Goal: Task Accomplishment & Management: Complete application form

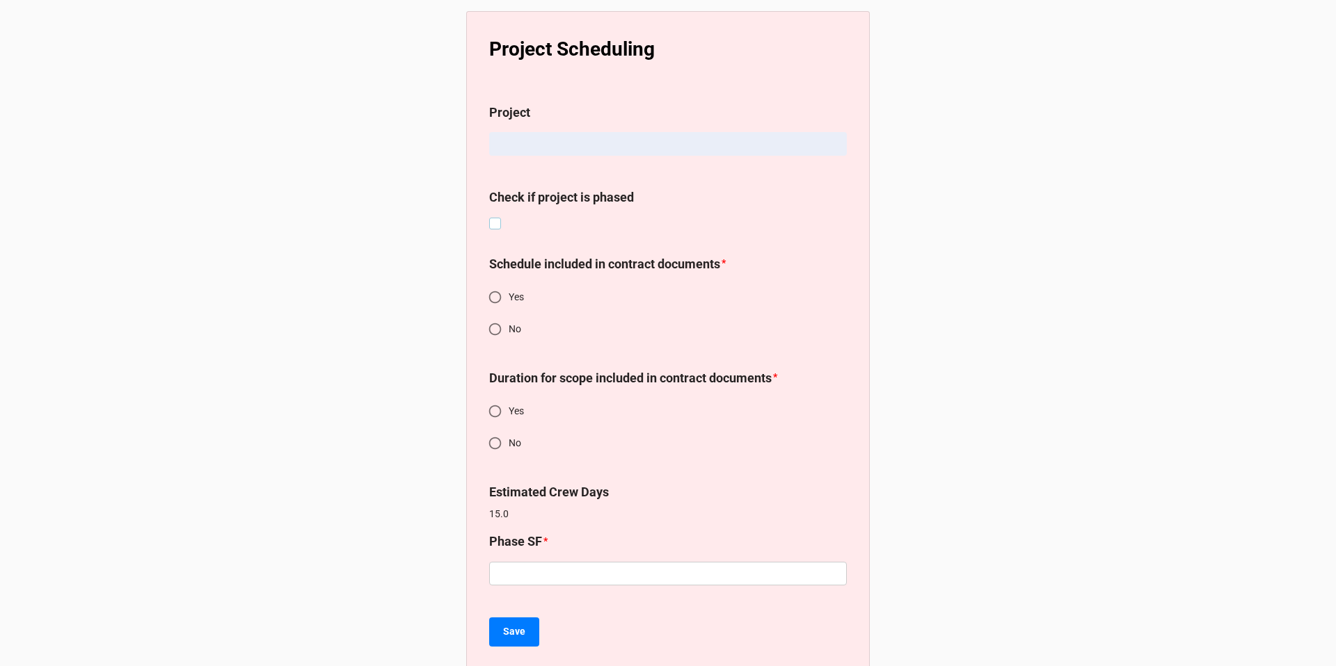
click at [490, 218] on label at bounding box center [495, 218] width 12 height 0
checkbox input "true"
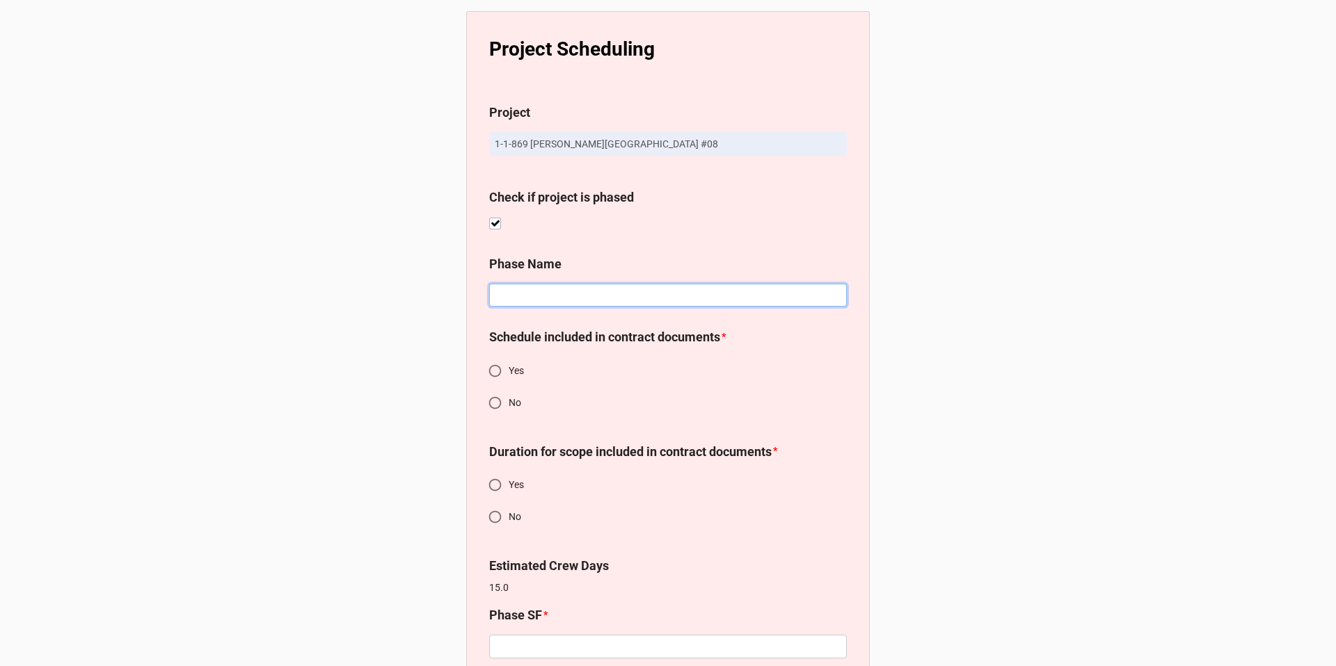
click at [513, 293] on input at bounding box center [668, 296] width 358 height 24
type input "Pedestrian Pavers (450 SF/day)"
click at [486, 405] on input "No" at bounding box center [494, 403] width 27 height 27
radio input "true"
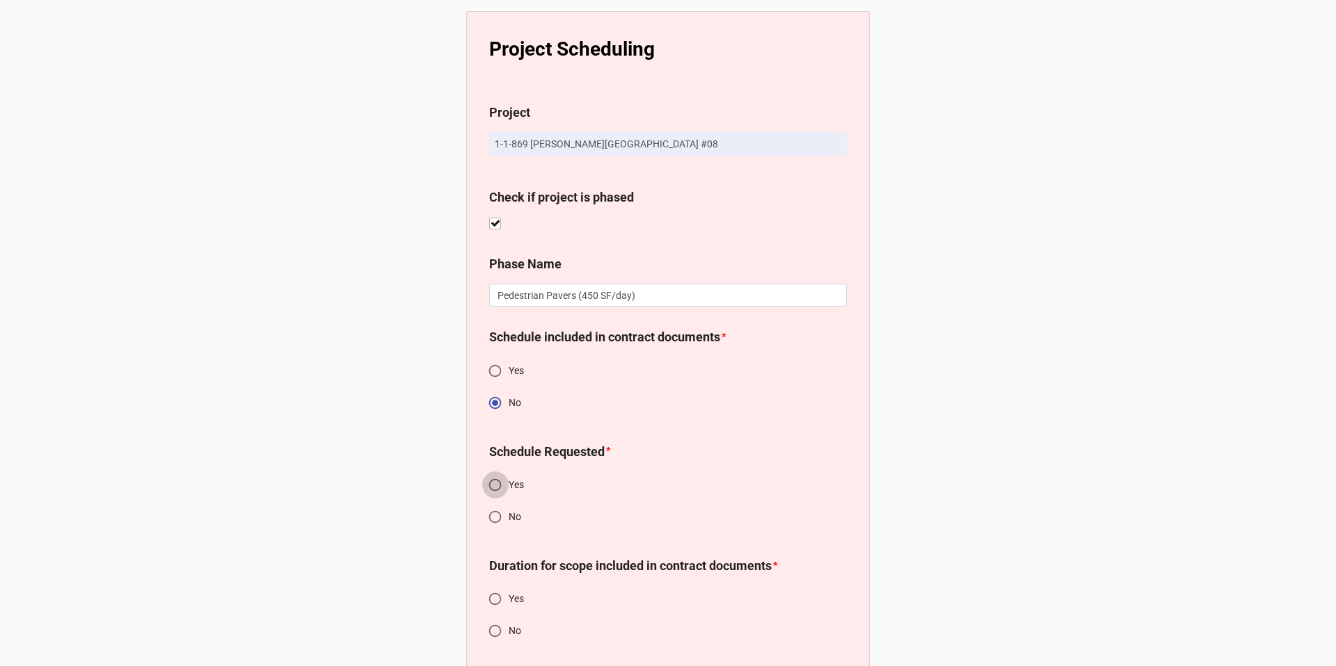
click at [493, 485] on input "Yes" at bounding box center [494, 485] width 27 height 27
radio input "true"
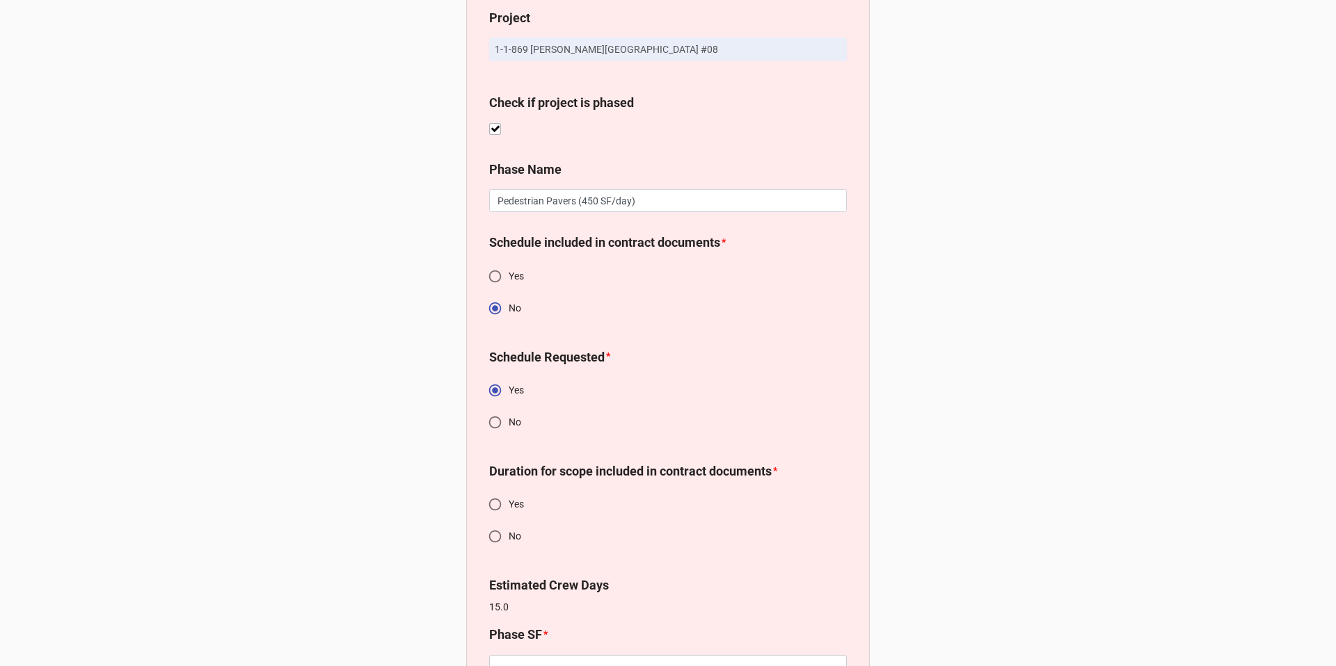
scroll to position [127, 0]
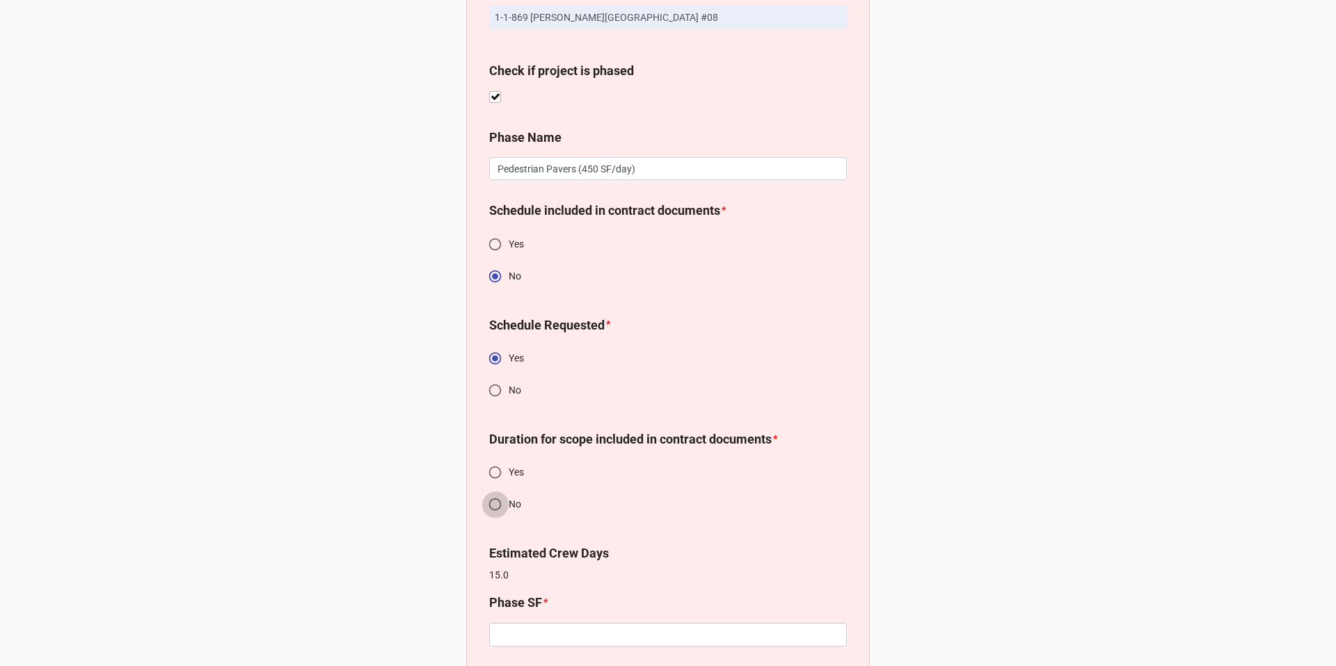
click at [497, 504] on input "No" at bounding box center [494, 504] width 27 height 27
radio input "true"
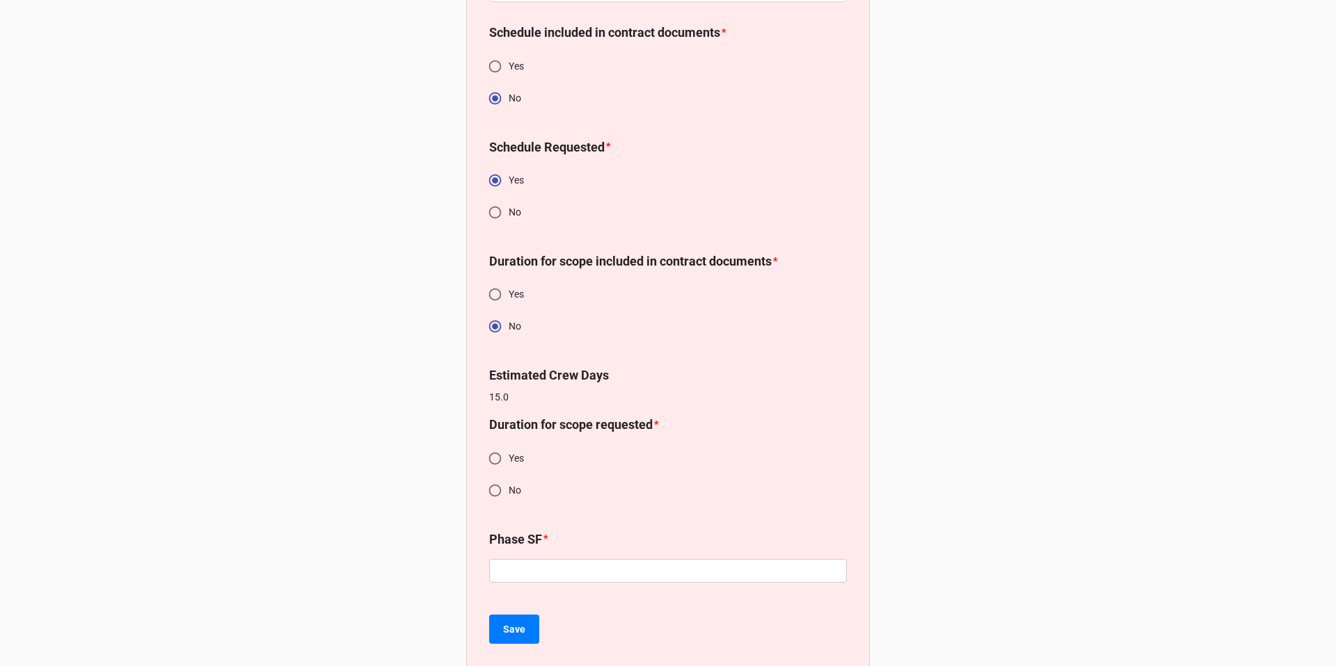
scroll to position [328, 0]
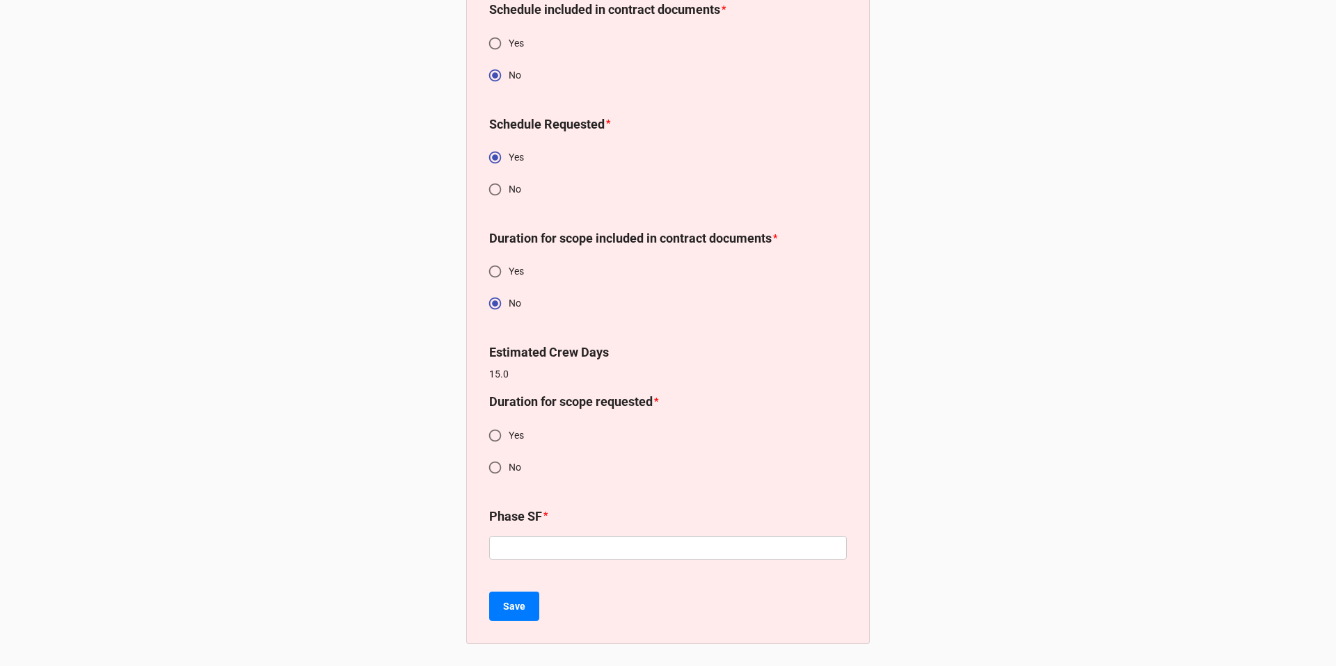
drag, startPoint x: 492, startPoint y: 435, endPoint x: 502, endPoint y: 499, distance: 64.2
click at [492, 435] on input "Yes" at bounding box center [494, 435] width 27 height 27
radio input "true"
click at [516, 555] on input "text" at bounding box center [668, 548] width 358 height 24
type input "5500"
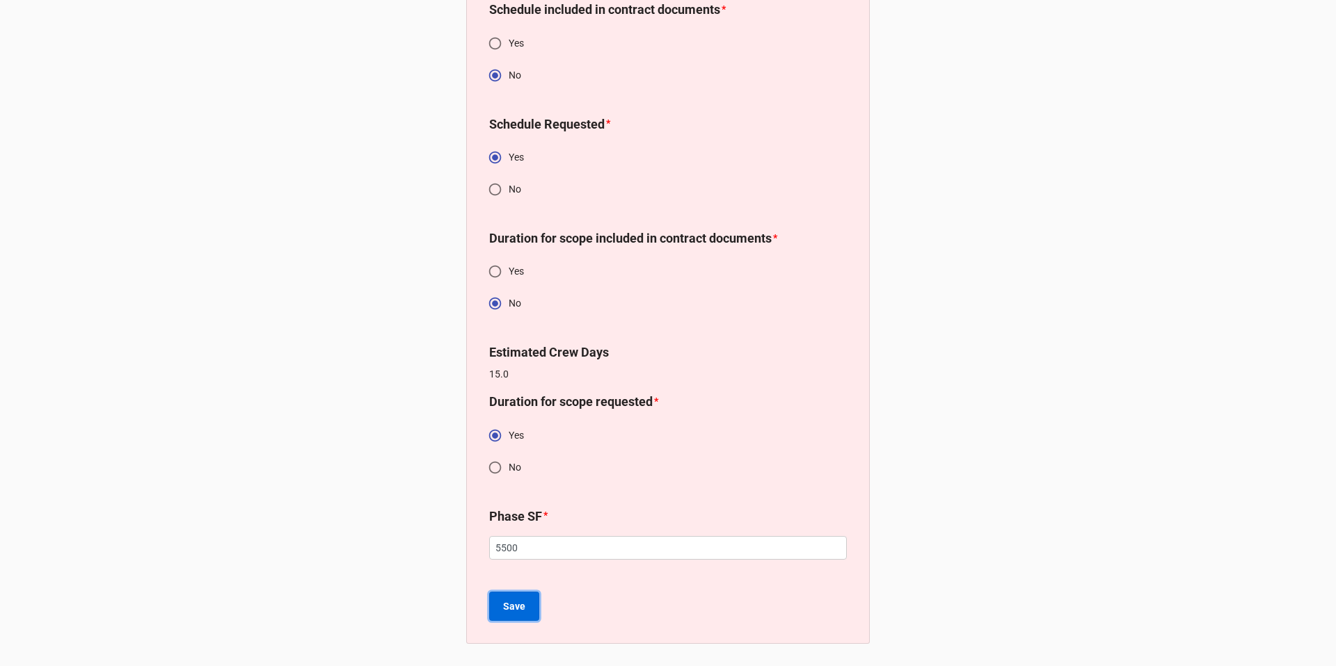
click at [505, 600] on b "Save" at bounding box center [514, 607] width 22 height 15
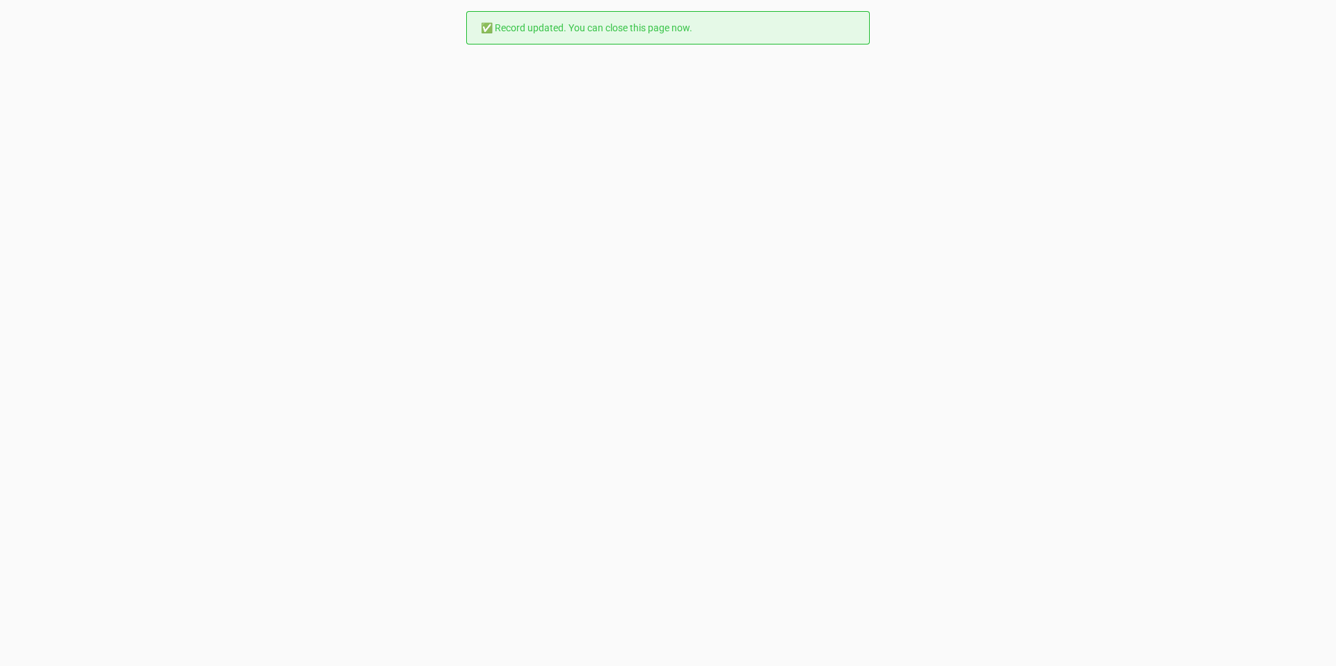
scroll to position [0, 0]
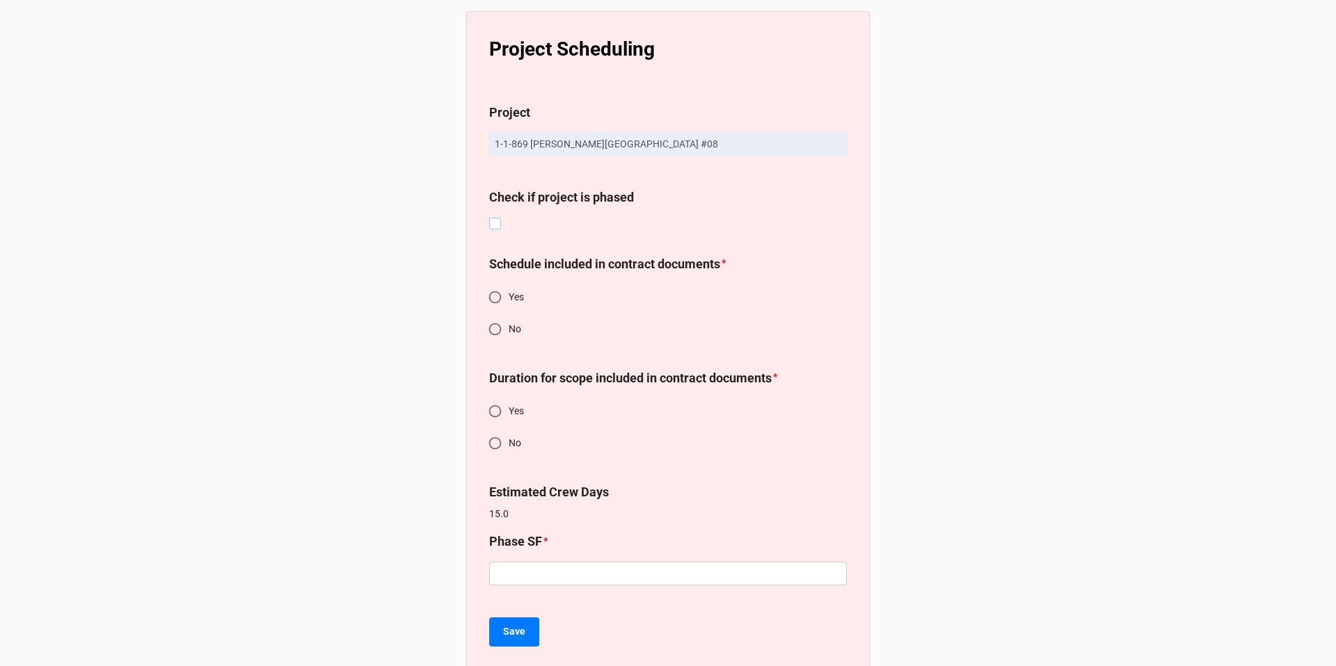
drag, startPoint x: 490, startPoint y: 224, endPoint x: 499, endPoint y: 245, distance: 22.5
click at [490, 218] on label at bounding box center [495, 218] width 12 height 0
checkbox input "true"
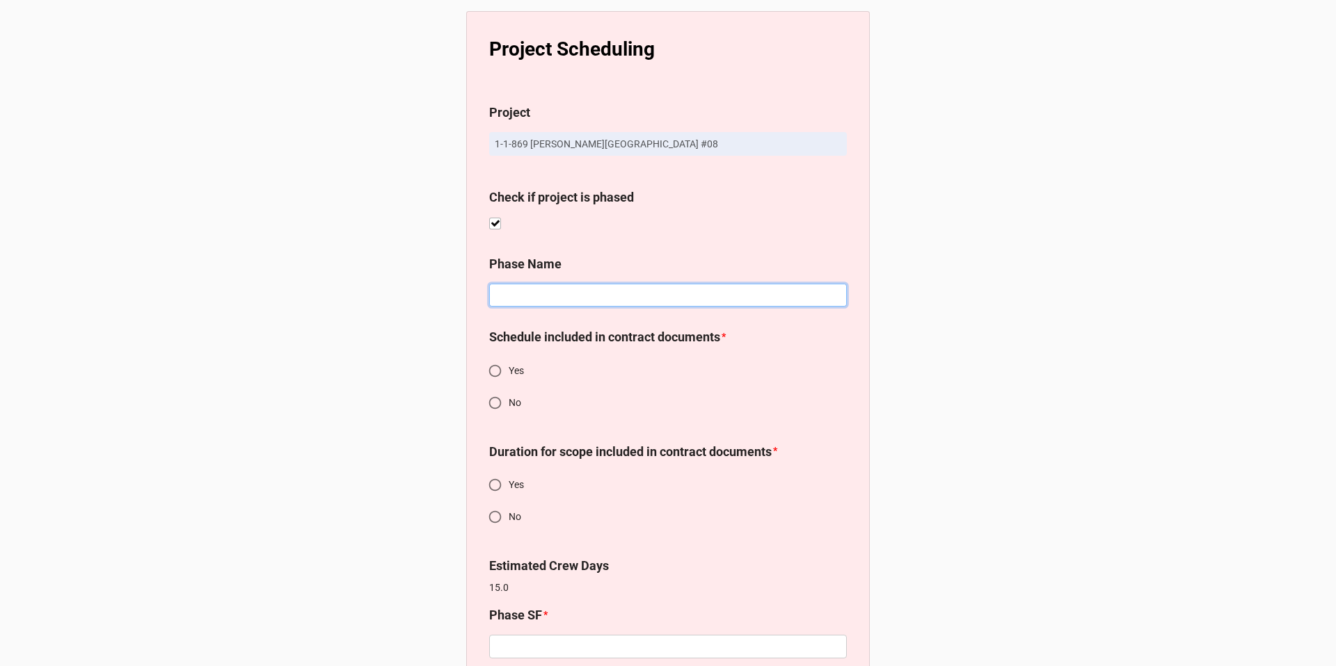
click at [525, 291] on input at bounding box center [668, 296] width 358 height 24
type input "Vehicular Pavers (450 SF/Day)"
click at [491, 401] on input "No" at bounding box center [494, 403] width 27 height 27
radio input "true"
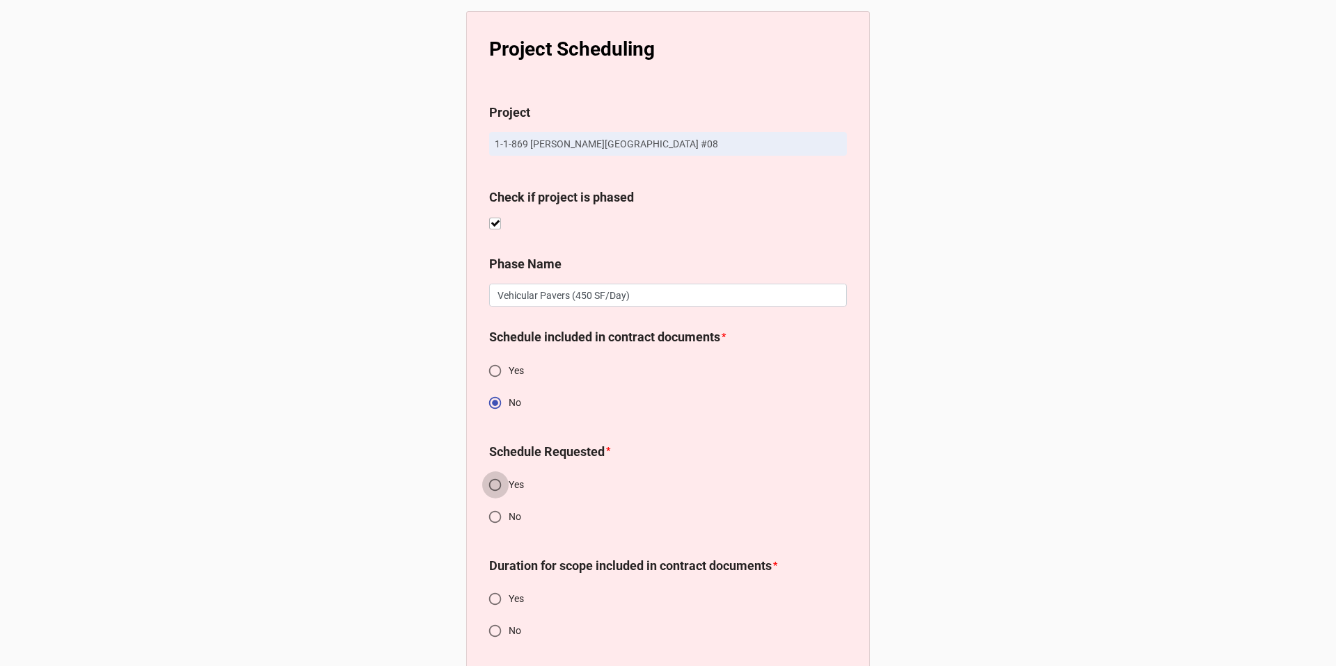
drag, startPoint x: 493, startPoint y: 483, endPoint x: 542, endPoint y: 462, distance: 53.0
click at [493, 483] on input "Yes" at bounding box center [494, 485] width 27 height 27
radio input "true"
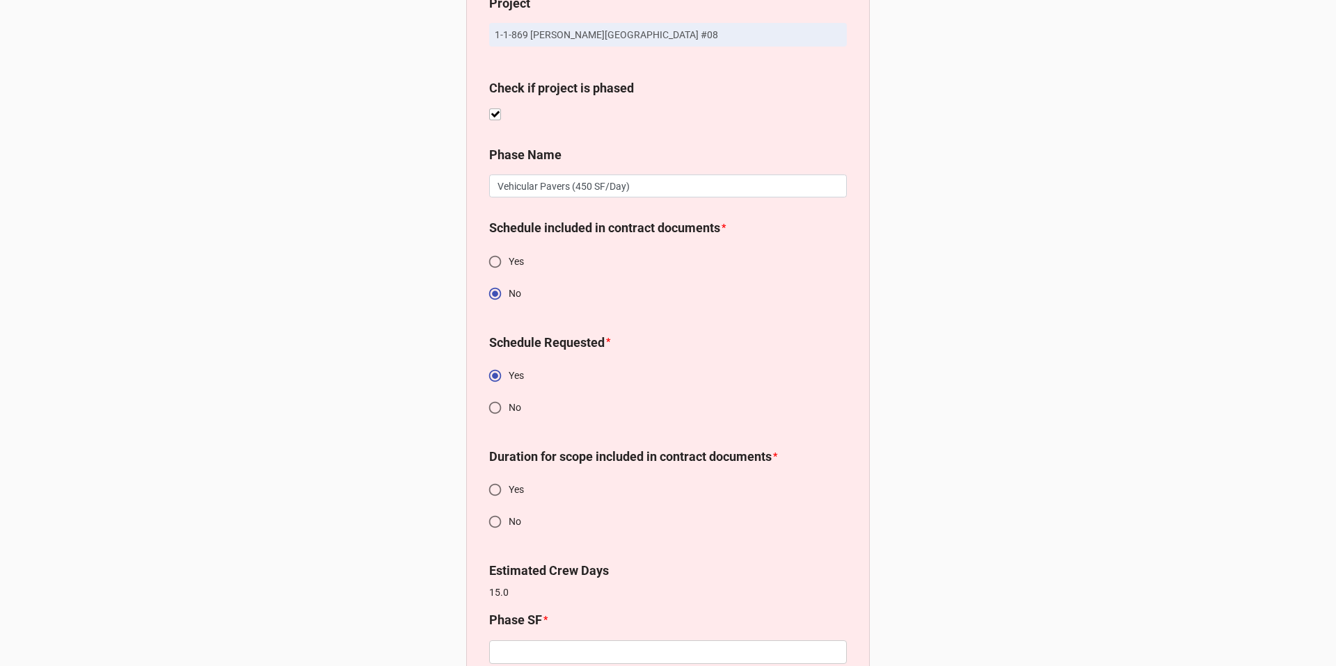
scroll to position [126, 0]
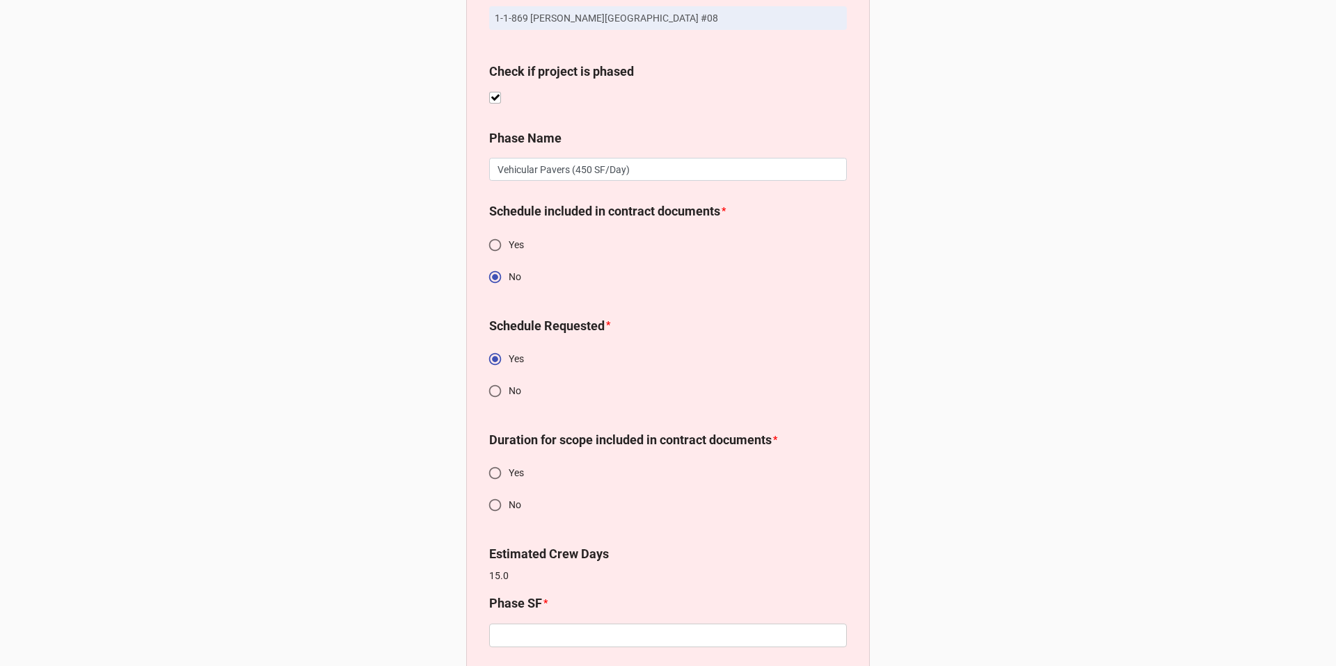
drag, startPoint x: 490, startPoint y: 505, endPoint x: 495, endPoint y: 511, distance: 7.4
click at [490, 505] on input "No" at bounding box center [494, 505] width 27 height 27
radio input "true"
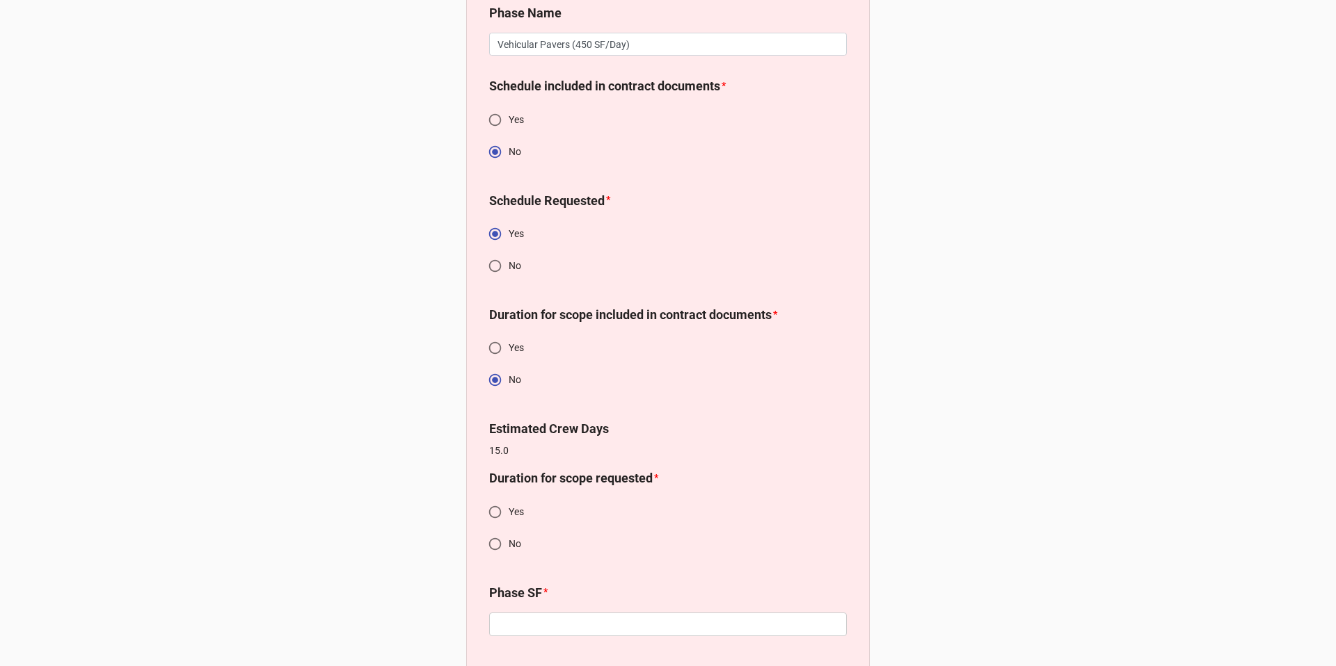
scroll to position [328, 0]
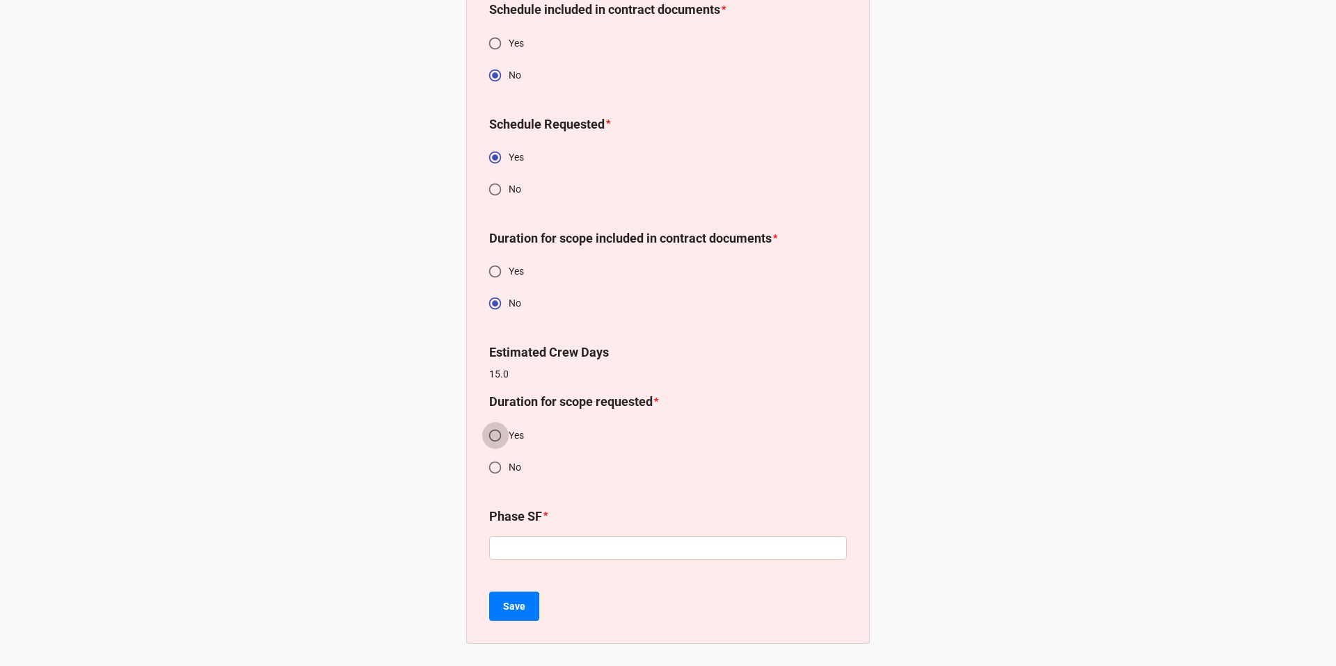
click at [496, 435] on input "Yes" at bounding box center [494, 435] width 27 height 27
radio input "true"
click at [514, 547] on input "text" at bounding box center [668, 548] width 358 height 24
type input "700"
click at [520, 611] on b "Save" at bounding box center [514, 607] width 22 height 15
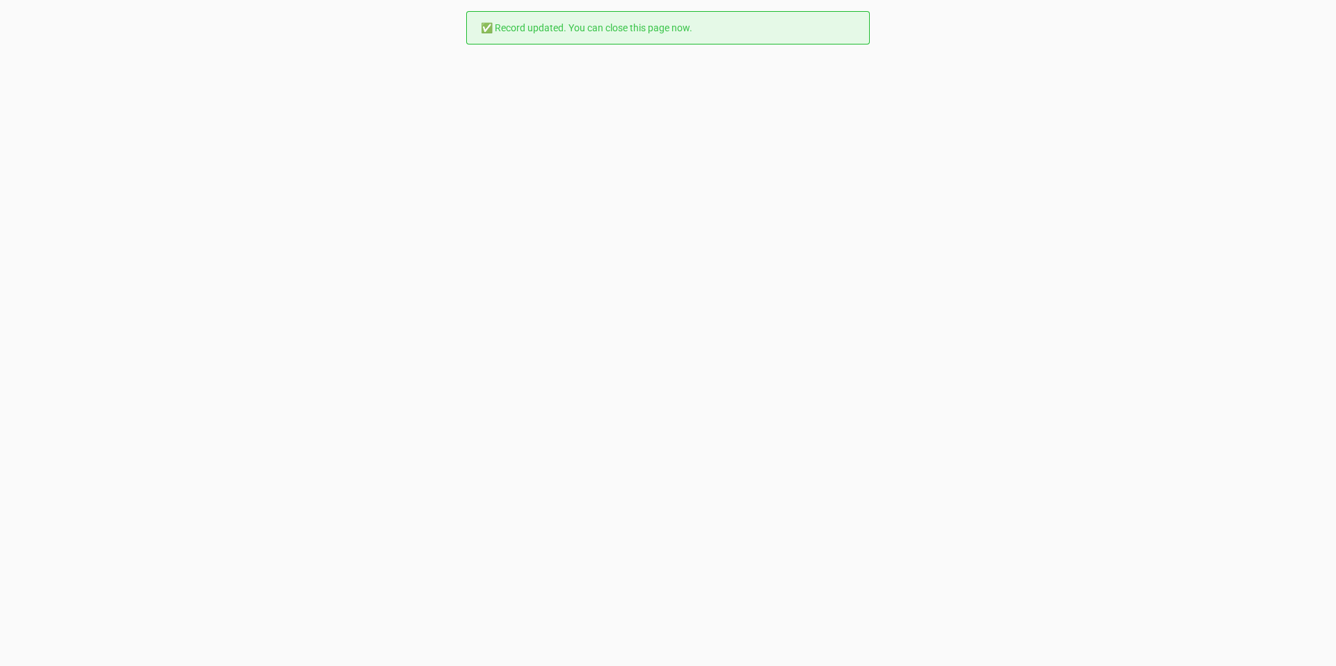
scroll to position [0, 0]
